Goal: Find specific page/section: Find specific page/section

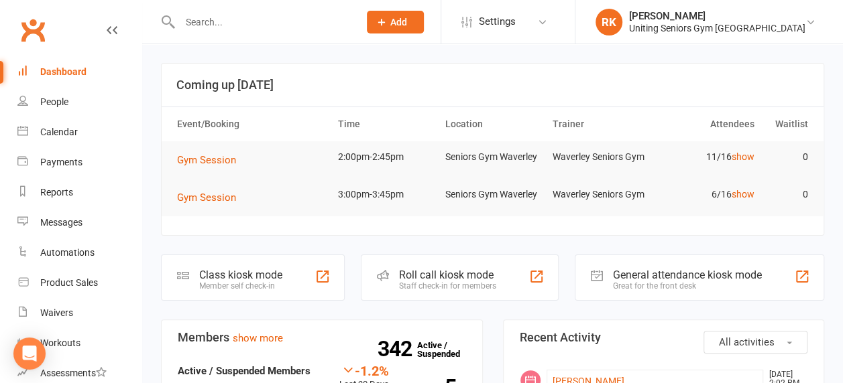
click at [249, 18] on input "text" at bounding box center [263, 22] width 174 height 19
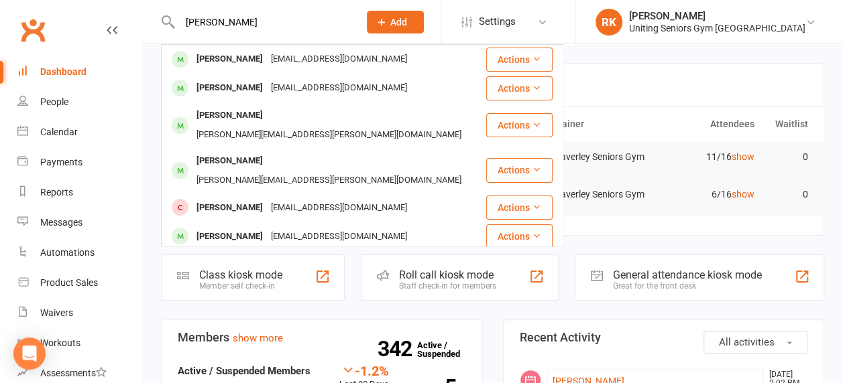
type input "[PERSON_NAME]"
click at [52, 137] on div "Calendar" at bounding box center [59, 132] width 38 height 11
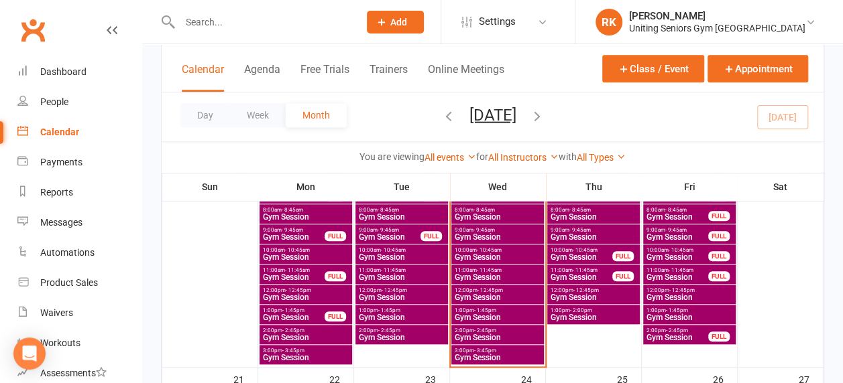
scroll to position [536, 0]
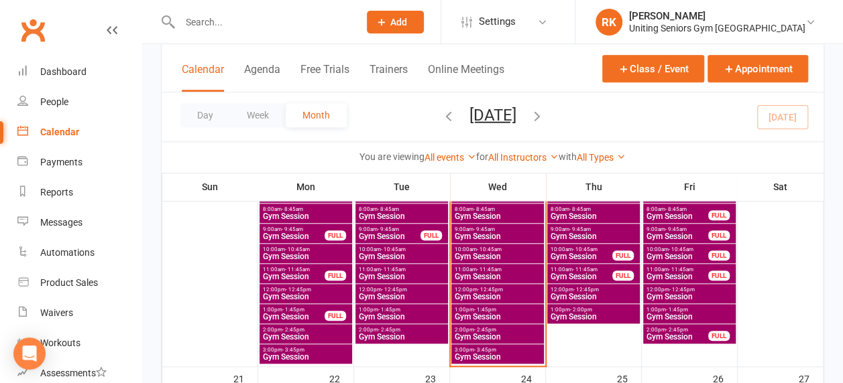
click at [587, 229] on span "- 9:45am" at bounding box center [579, 230] width 21 height 6
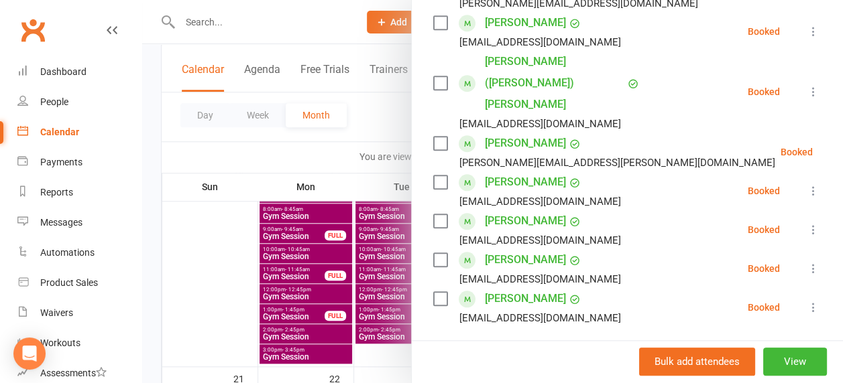
scroll to position [501, 0]
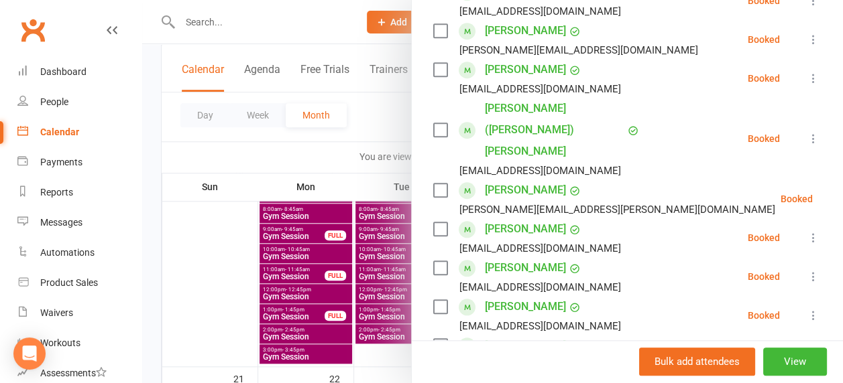
click at [290, 33] on div at bounding box center [492, 191] width 700 height 383
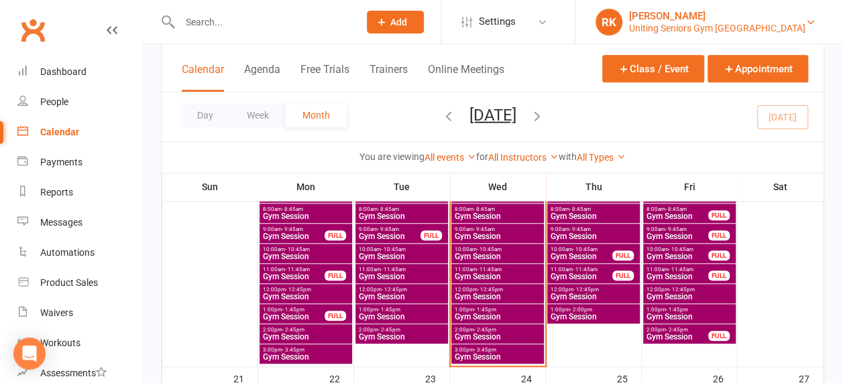
click at [754, 17] on div "[PERSON_NAME]" at bounding box center [717, 16] width 176 height 12
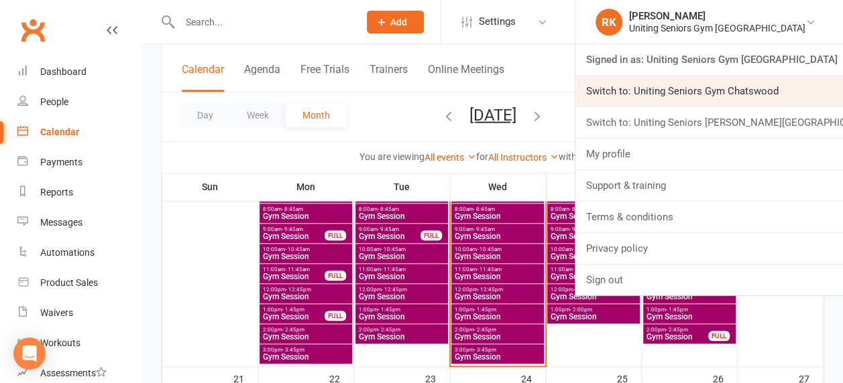
click at [743, 94] on link "Switch to: Uniting Seniors Gym Chatswood" at bounding box center [708, 91] width 267 height 31
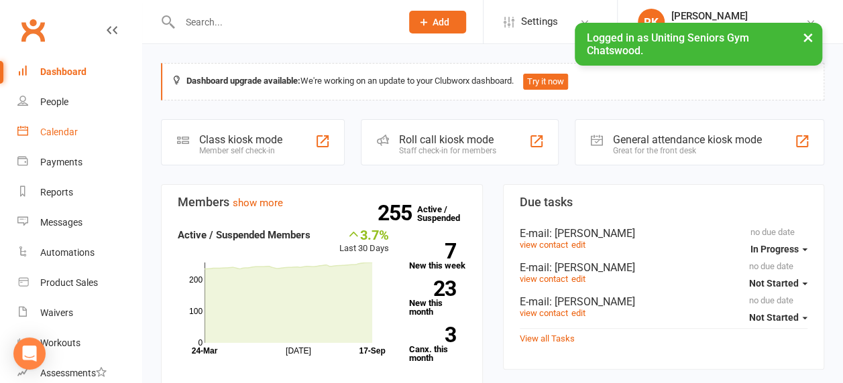
click at [57, 139] on link "Calendar" at bounding box center [79, 132] width 124 height 30
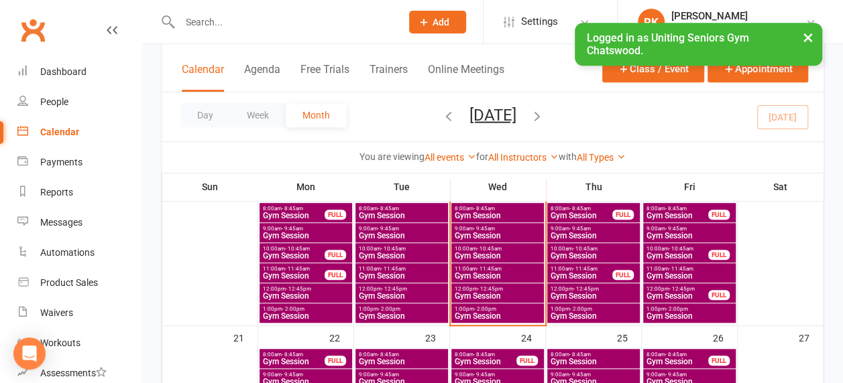
scroll to position [397, 0]
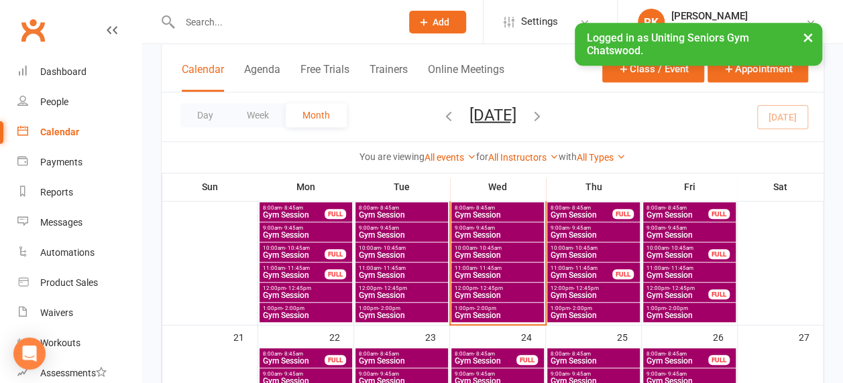
click at [578, 231] on span "Gym Session" at bounding box center [593, 235] width 87 height 8
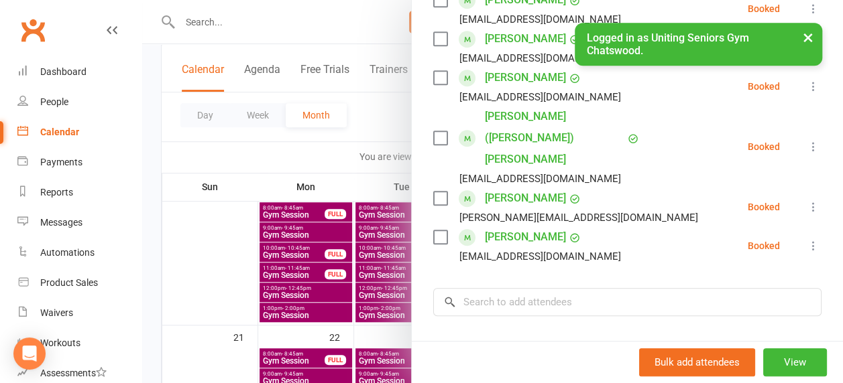
scroll to position [116, 0]
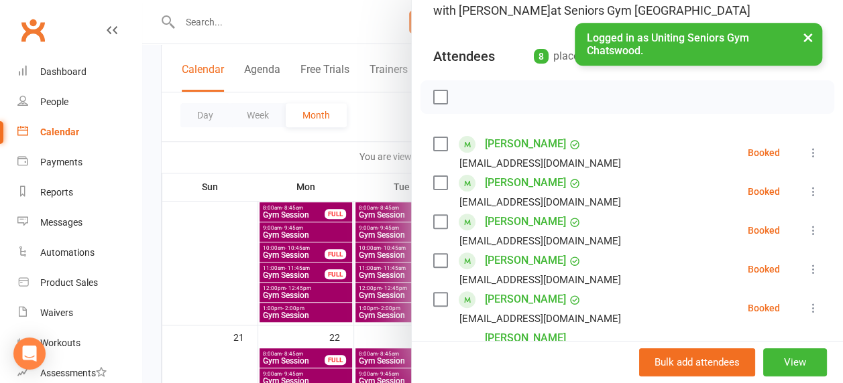
click at [310, 149] on div at bounding box center [492, 191] width 700 height 383
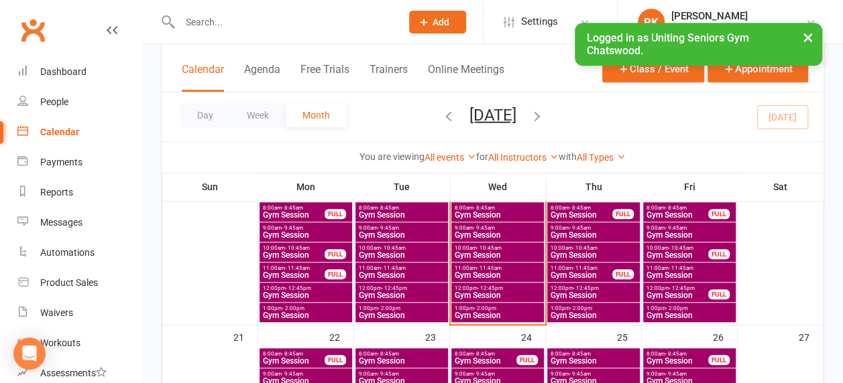
click at [809, 38] on button "×" at bounding box center [808, 37] width 24 height 29
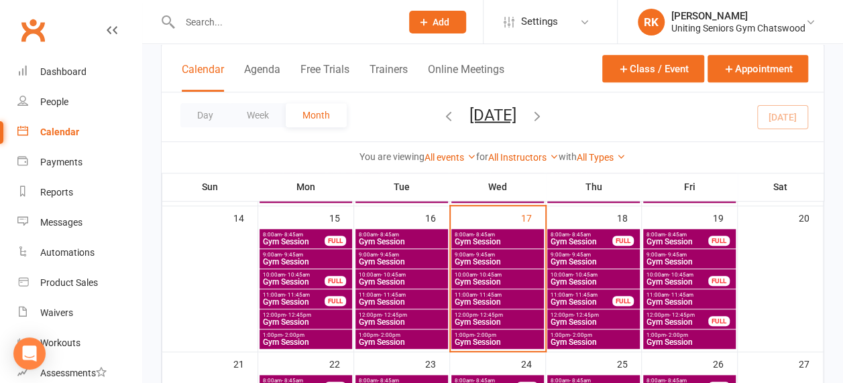
scroll to position [371, 0]
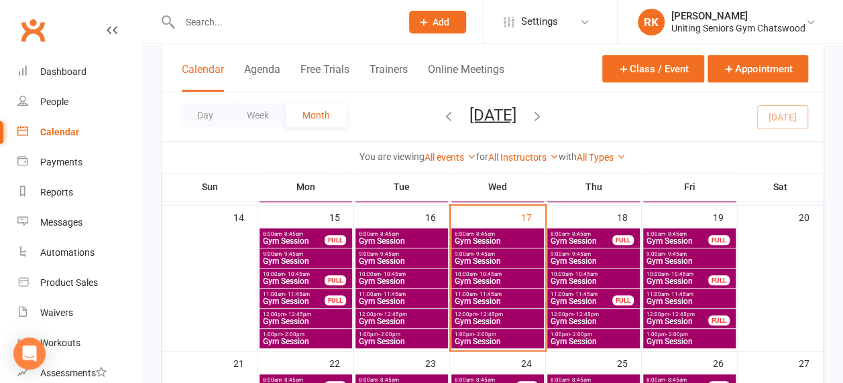
click at [577, 258] on span "Gym Session" at bounding box center [593, 261] width 87 height 8
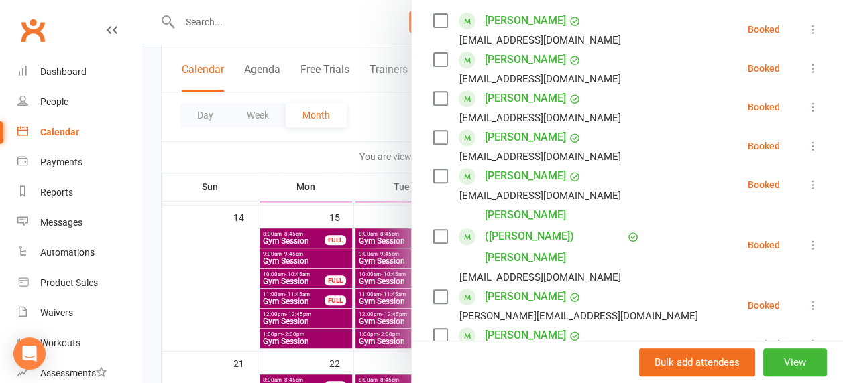
scroll to position [238, 0]
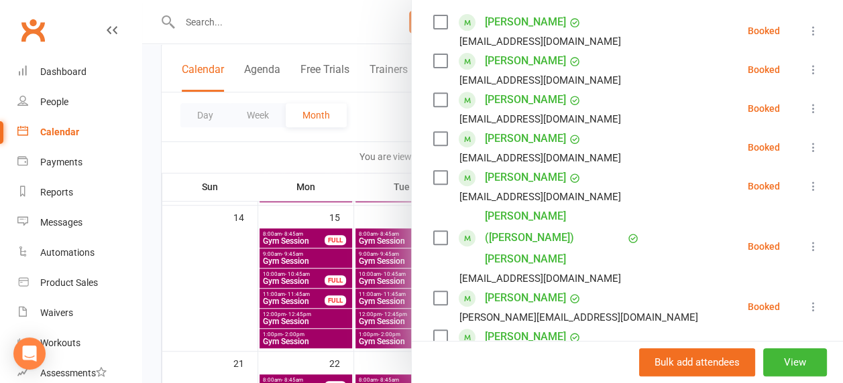
click at [321, 162] on div at bounding box center [492, 191] width 700 height 383
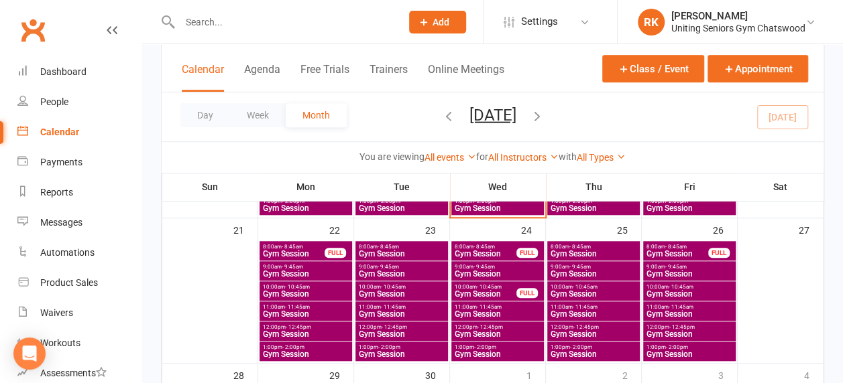
scroll to position [508, 0]
